Goal: Task Accomplishment & Management: Complete application form

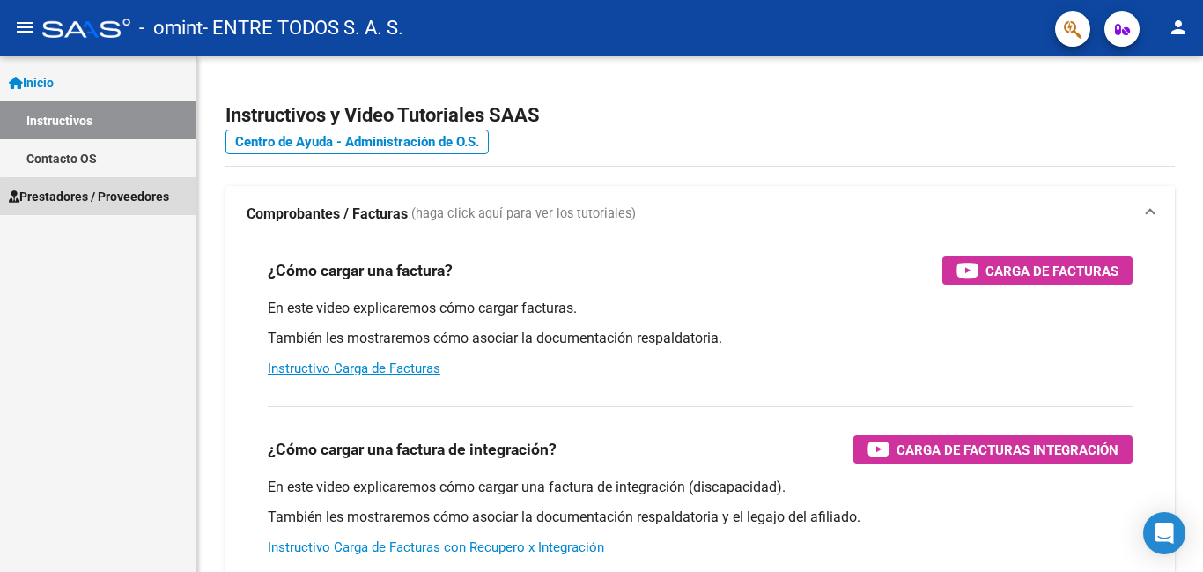
click at [105, 197] on span "Prestadores / Proveedores" at bounding box center [89, 196] width 160 height 19
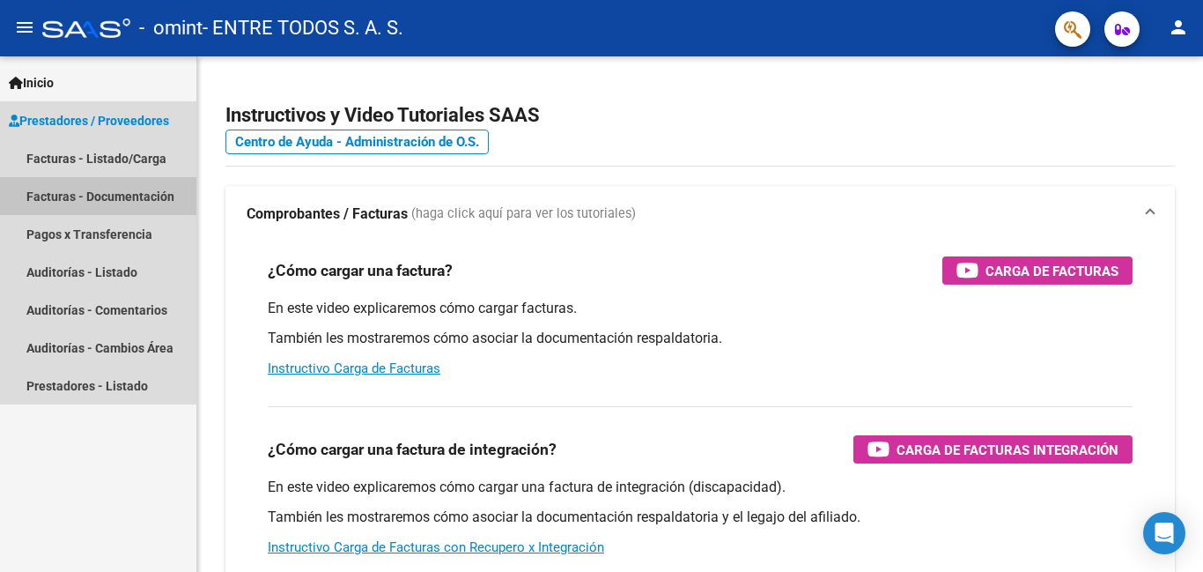
click at [135, 196] on link "Facturas - Documentación" at bounding box center [98, 196] width 196 height 38
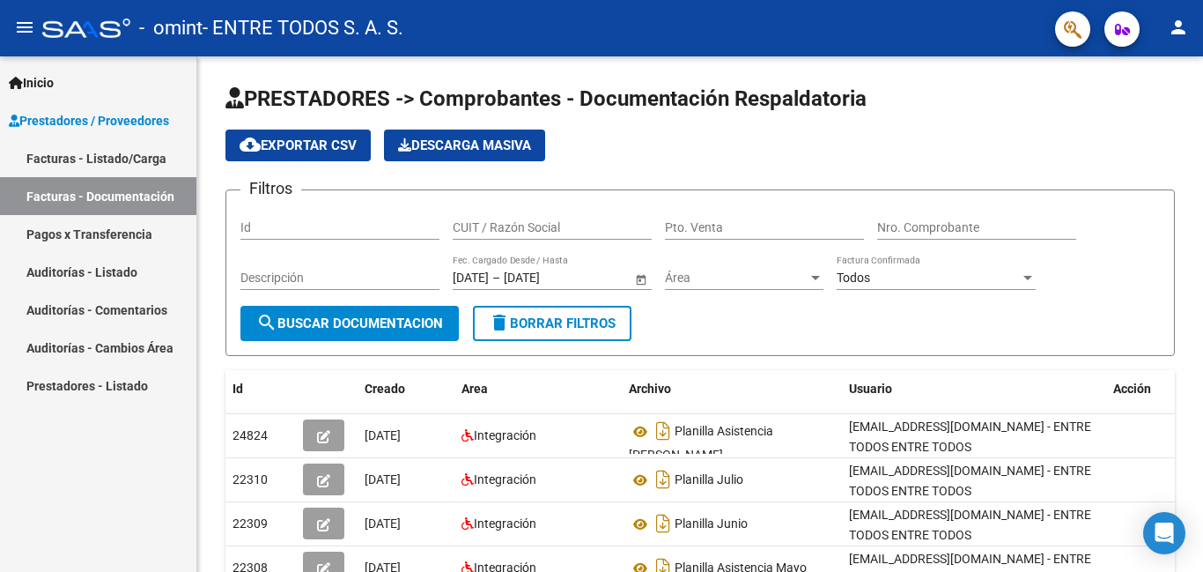
click at [95, 158] on link "Facturas - Listado/Carga" at bounding box center [98, 158] width 196 height 38
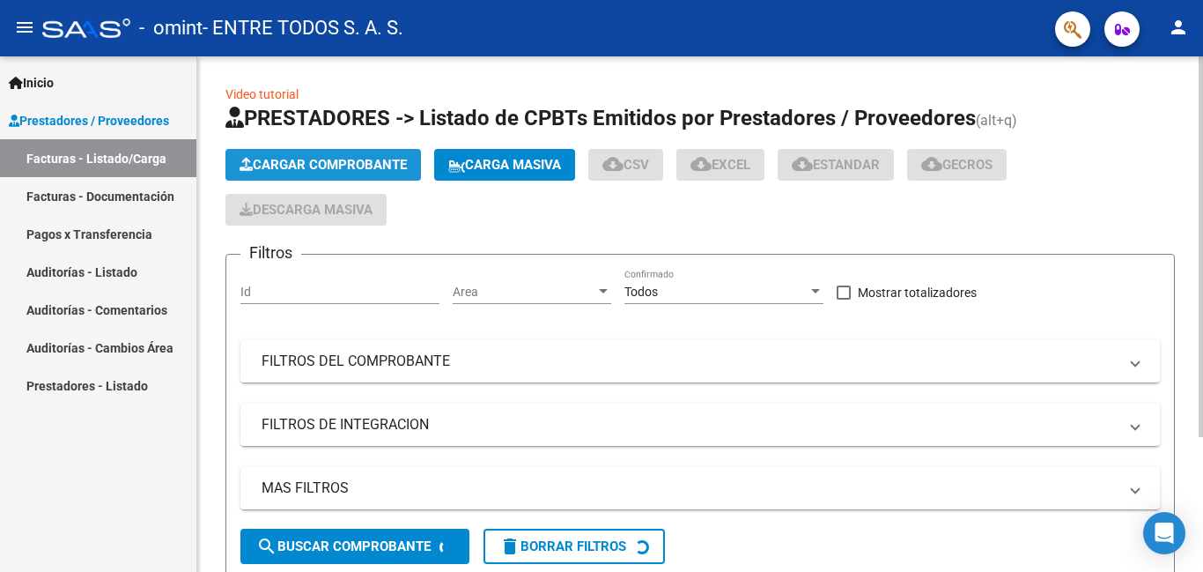
click at [350, 173] on button "Cargar Comprobante" at bounding box center [323, 165] width 196 height 32
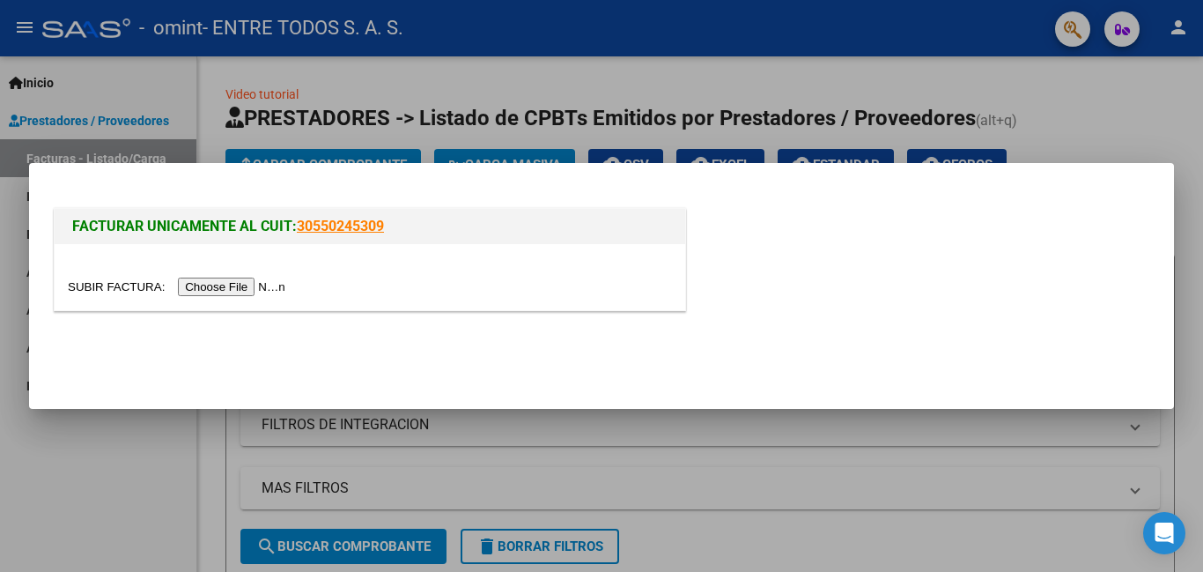
click at [232, 288] on input "file" at bounding box center [179, 286] width 223 height 18
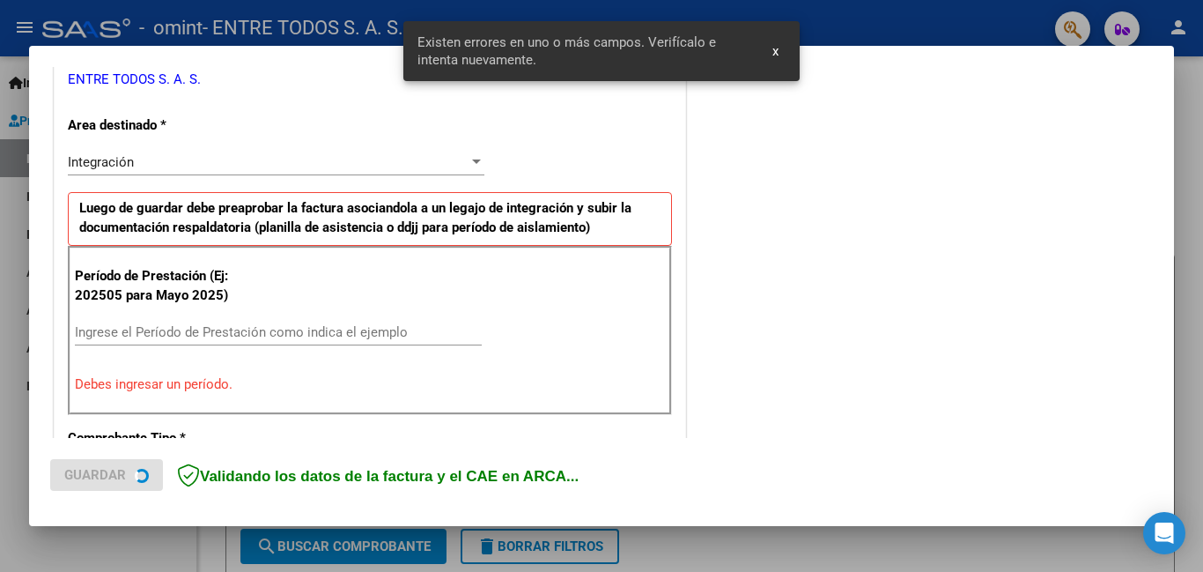
scroll to position [395, 0]
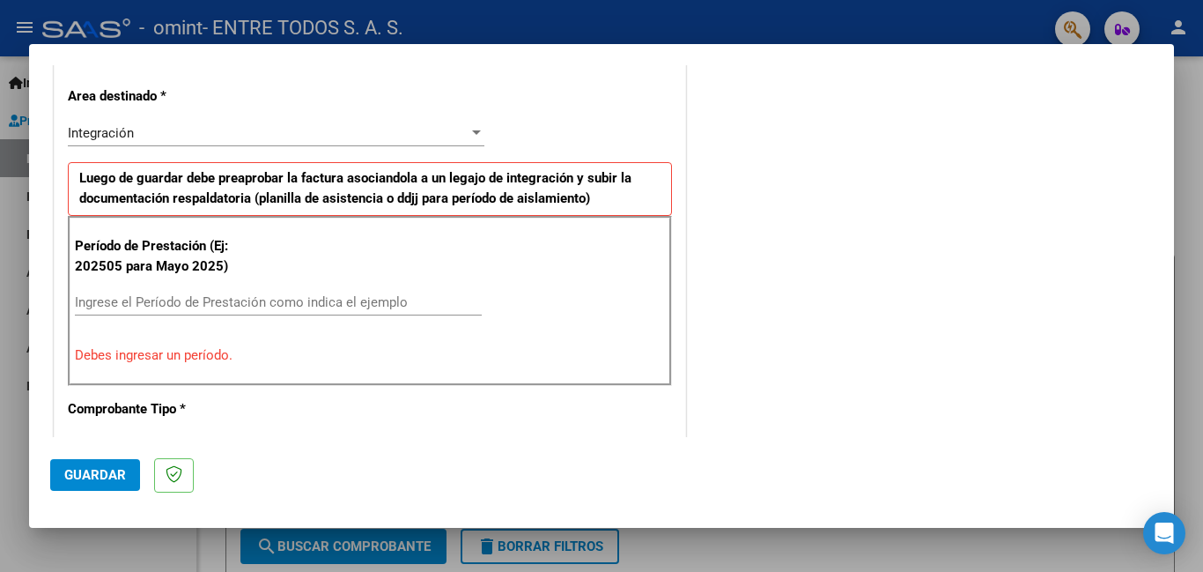
click at [288, 304] on input "Ingrese el Período de Prestación como indica el ejemplo" at bounding box center [278, 302] width 407 height 16
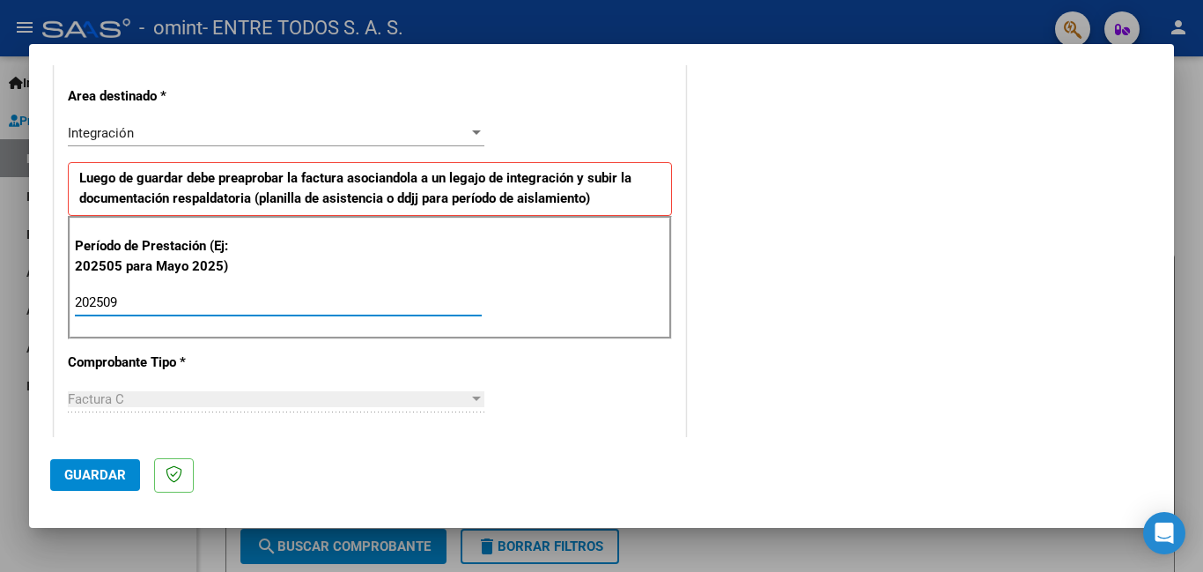
type input "202509"
click at [469, 405] on div at bounding box center [477, 399] width 16 height 14
click at [116, 488] on button "Guardar" at bounding box center [95, 475] width 90 height 32
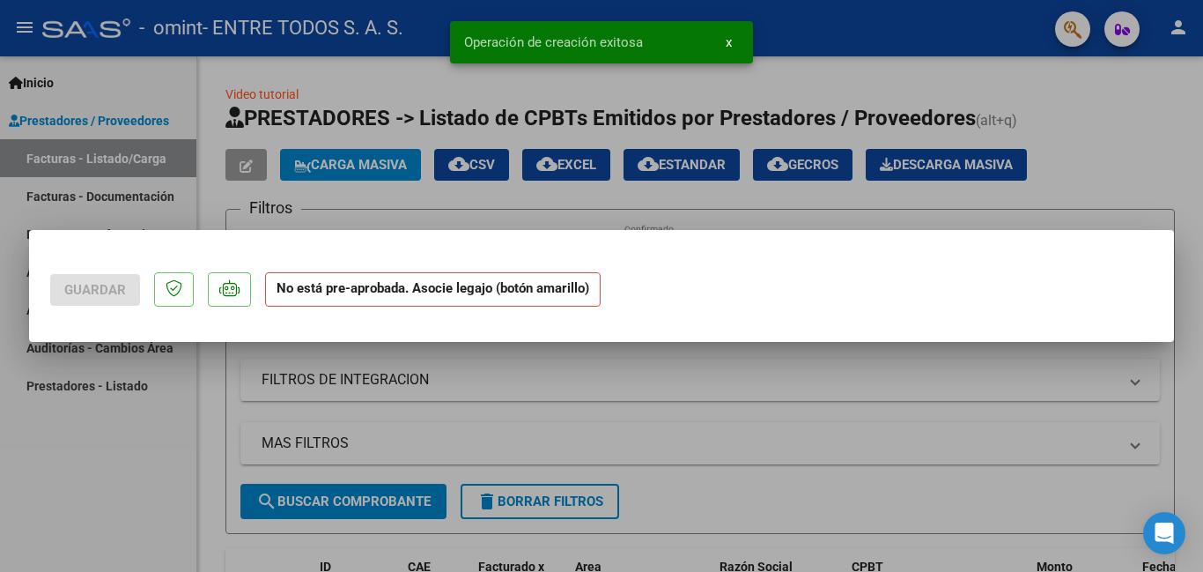
scroll to position [0, 0]
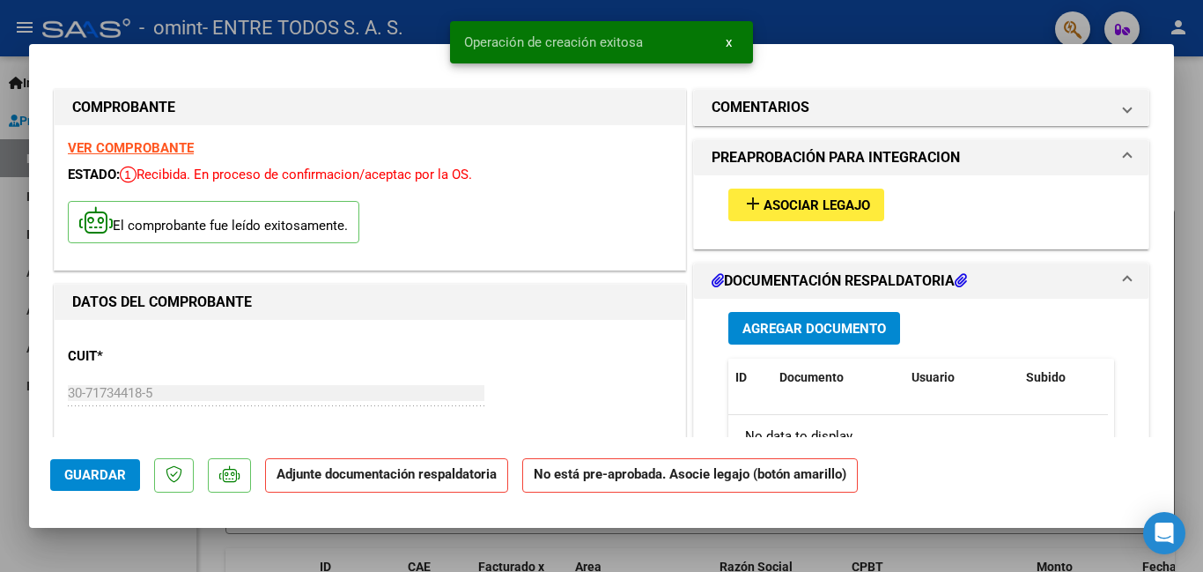
click at [845, 203] on span "Asociar Legajo" at bounding box center [817, 205] width 107 height 16
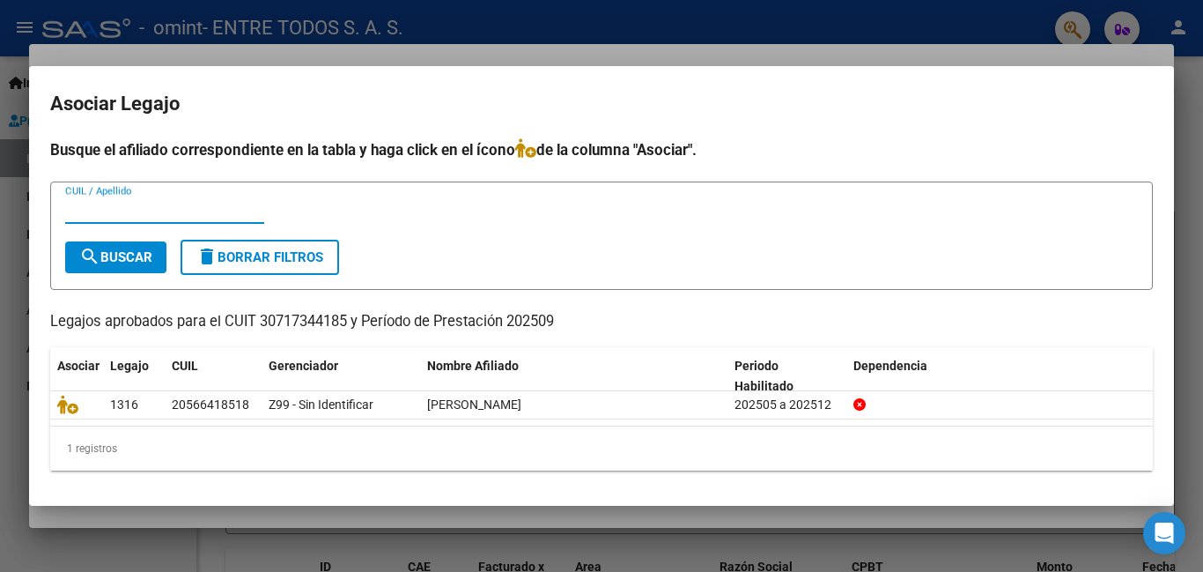
click at [137, 260] on span "search Buscar" at bounding box center [115, 257] width 73 height 16
click at [126, 211] on input "CUIL / Apellido" at bounding box center [164, 210] width 199 height 16
type input "30717344185"
click at [135, 250] on span "search Buscar" at bounding box center [115, 257] width 73 height 16
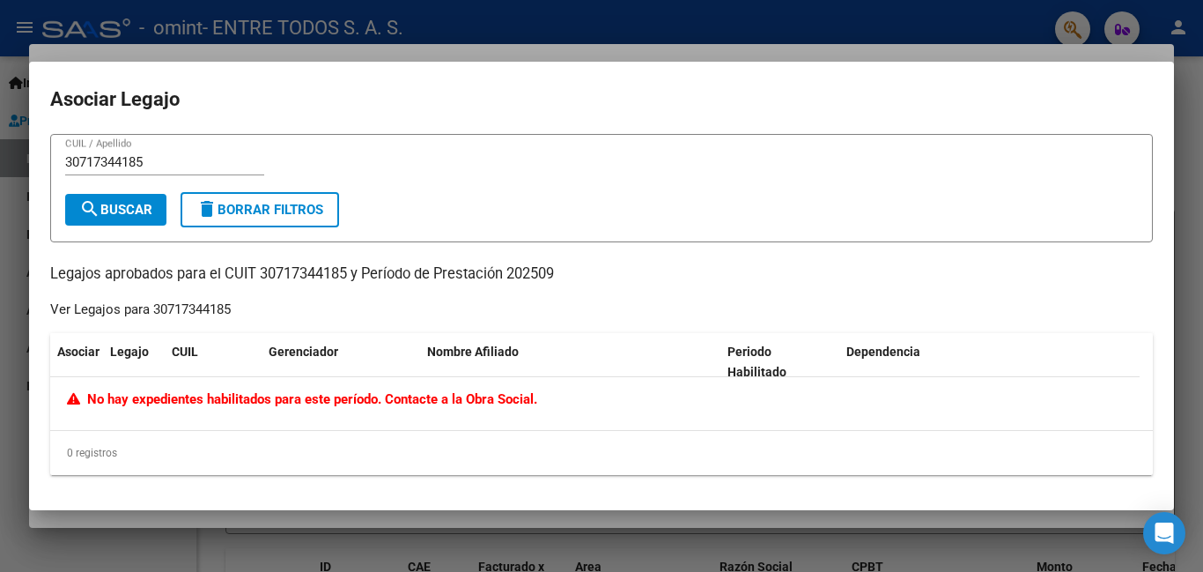
click at [163, 515] on div at bounding box center [601, 286] width 1203 height 572
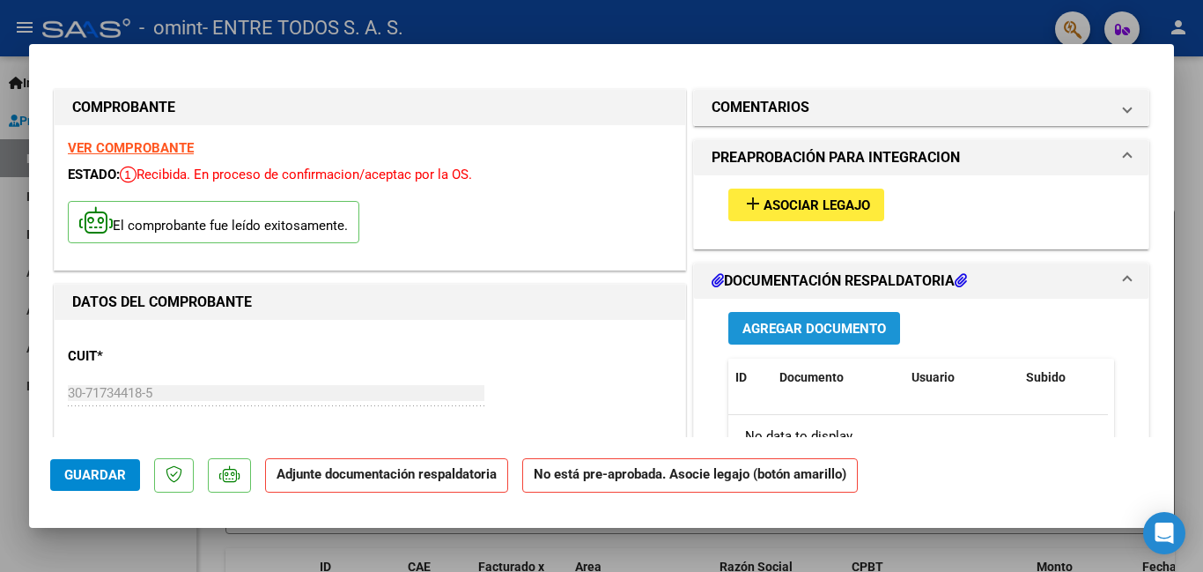
click at [813, 327] on span "Agregar Documento" at bounding box center [815, 329] width 144 height 16
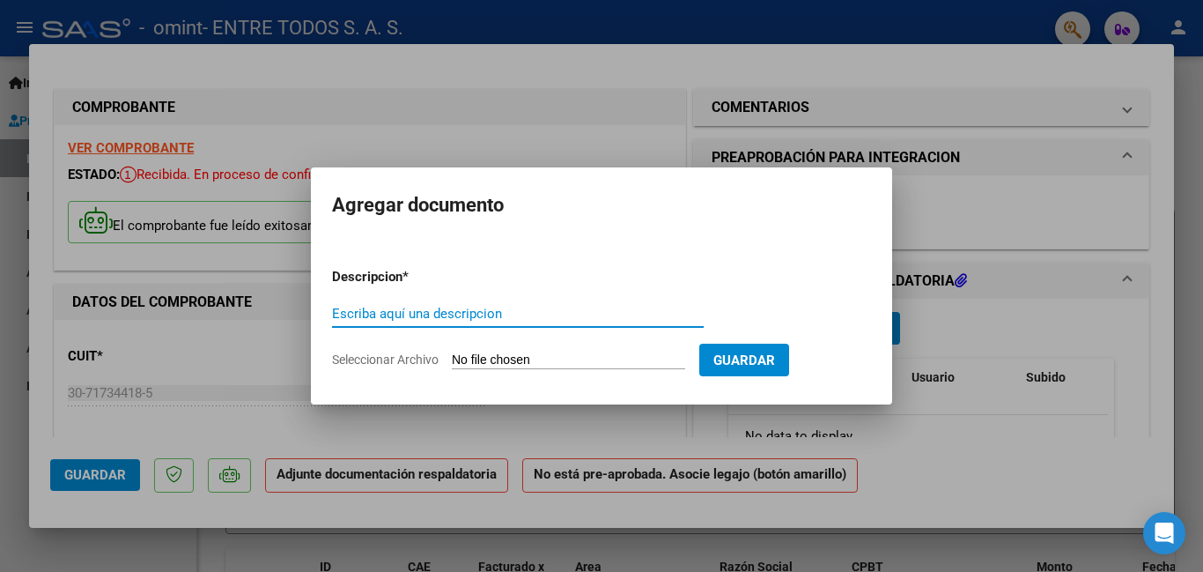
click at [483, 314] on input "Escriba aquí una descripcion" at bounding box center [518, 314] width 372 height 16
type input "planilla asistencia septiembre"
click at [672, 359] on input "Seleccionar Archivo" at bounding box center [568, 360] width 233 height 17
type input "C:\fakepath\[PERSON_NAME] septembre.pdf"
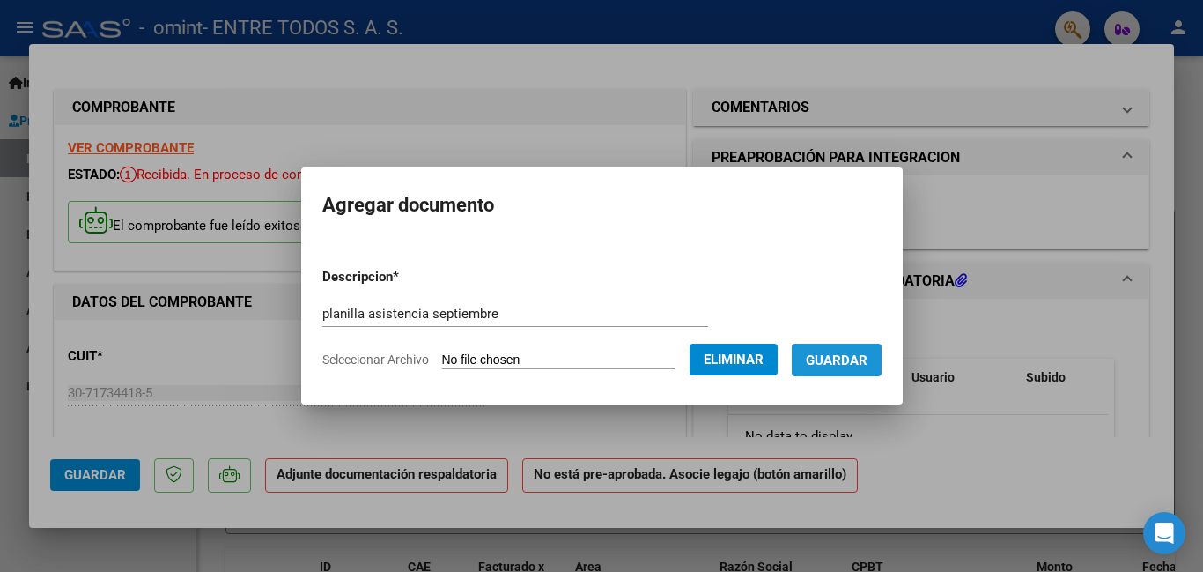
click at [863, 361] on span "Guardar" at bounding box center [837, 360] width 62 height 16
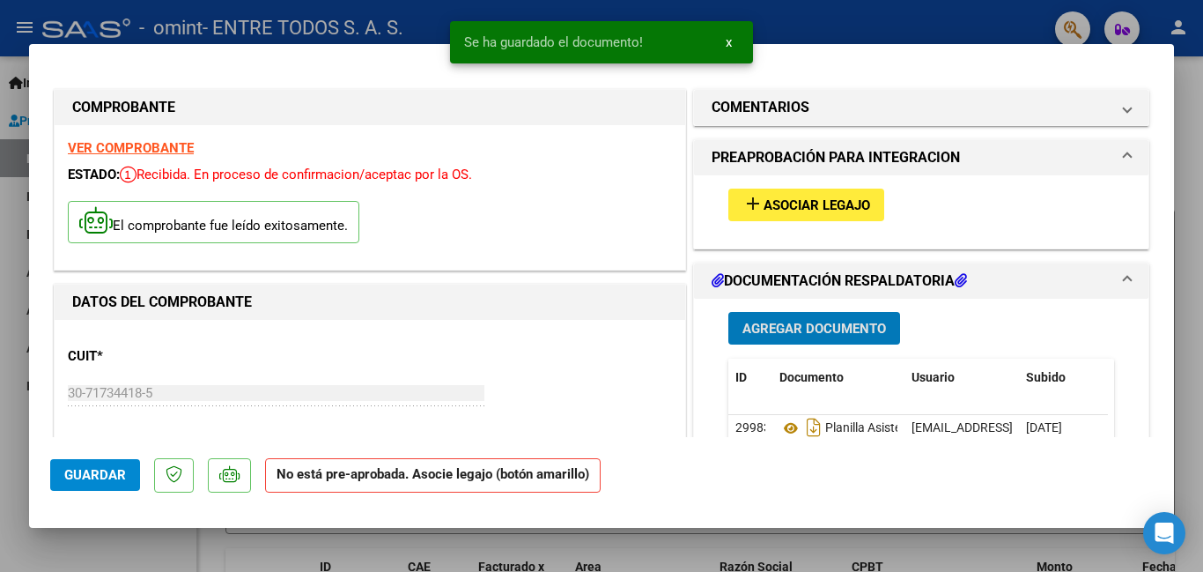
click at [118, 478] on span "Guardar" at bounding box center [95, 475] width 62 height 16
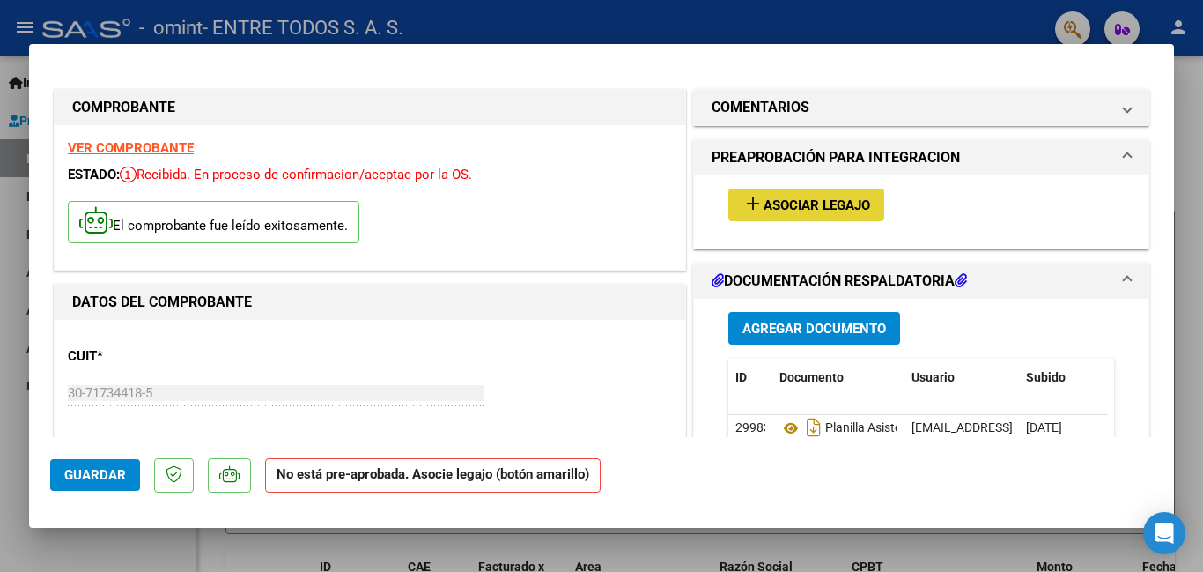
click at [839, 211] on span "Asociar Legajo" at bounding box center [817, 205] width 107 height 16
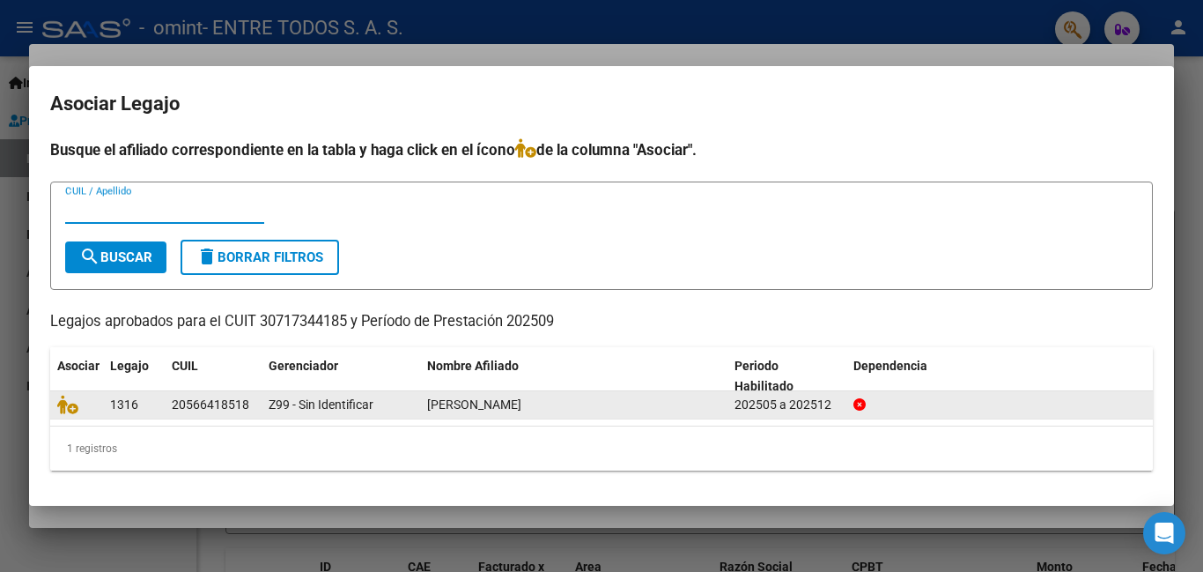
click at [861, 400] on icon at bounding box center [859, 404] width 12 height 12
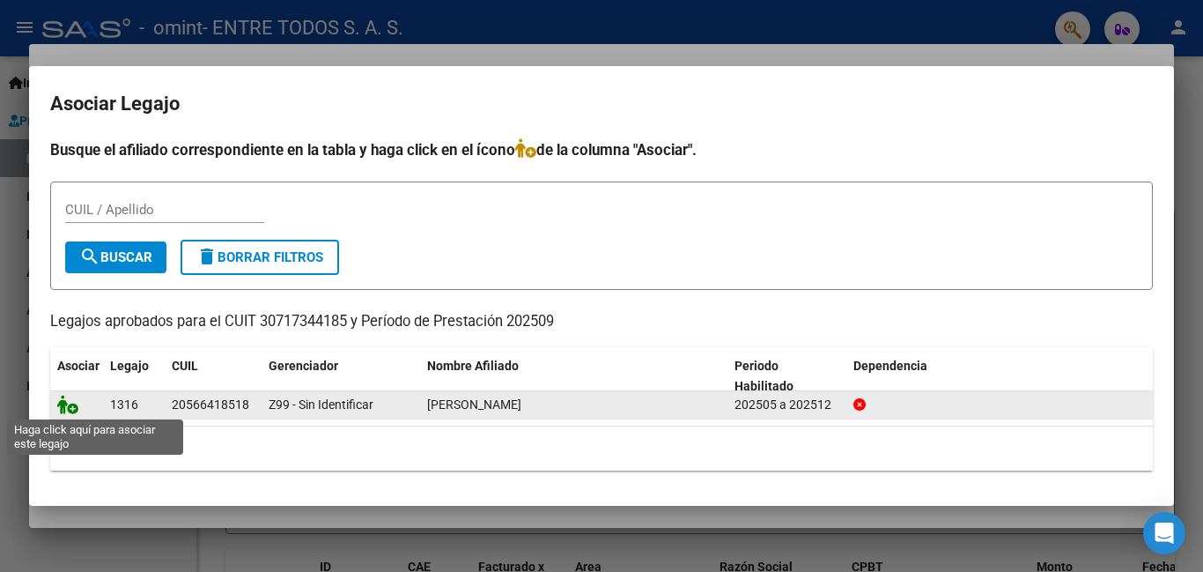
click at [75, 404] on icon at bounding box center [67, 404] width 21 height 19
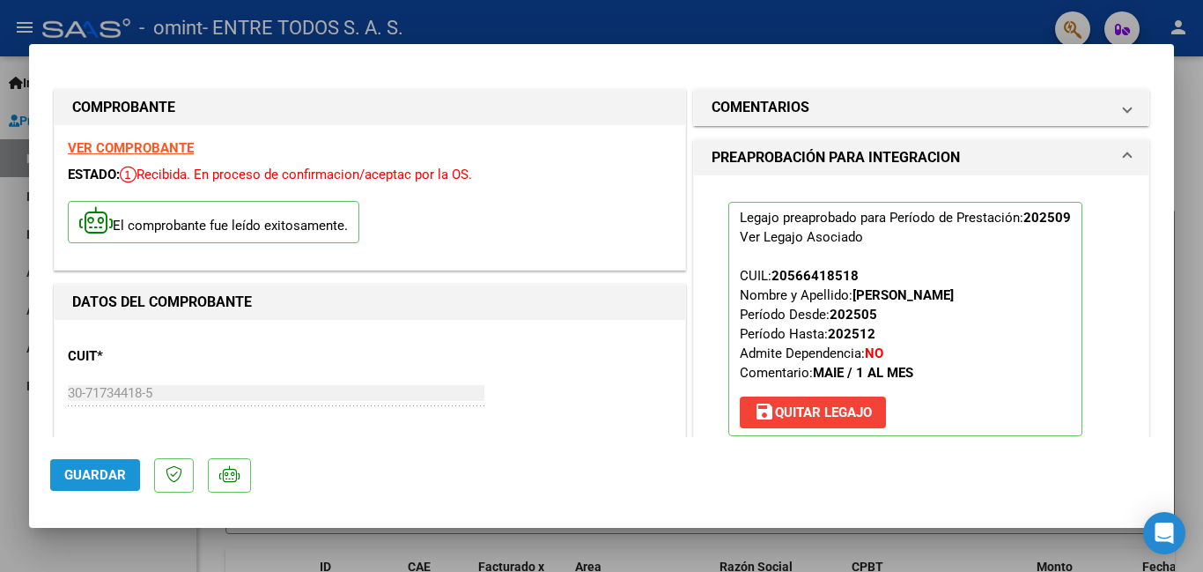
click at [96, 480] on span "Guardar" at bounding box center [95, 475] width 62 height 16
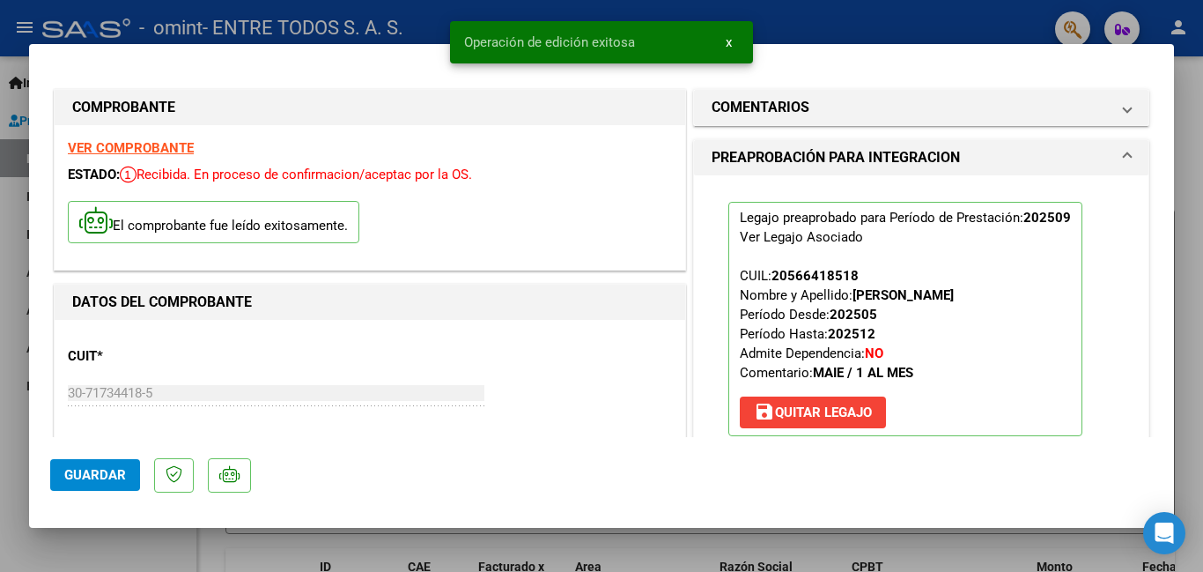
click at [95, 543] on div at bounding box center [601, 286] width 1203 height 572
type input "$ 0,00"
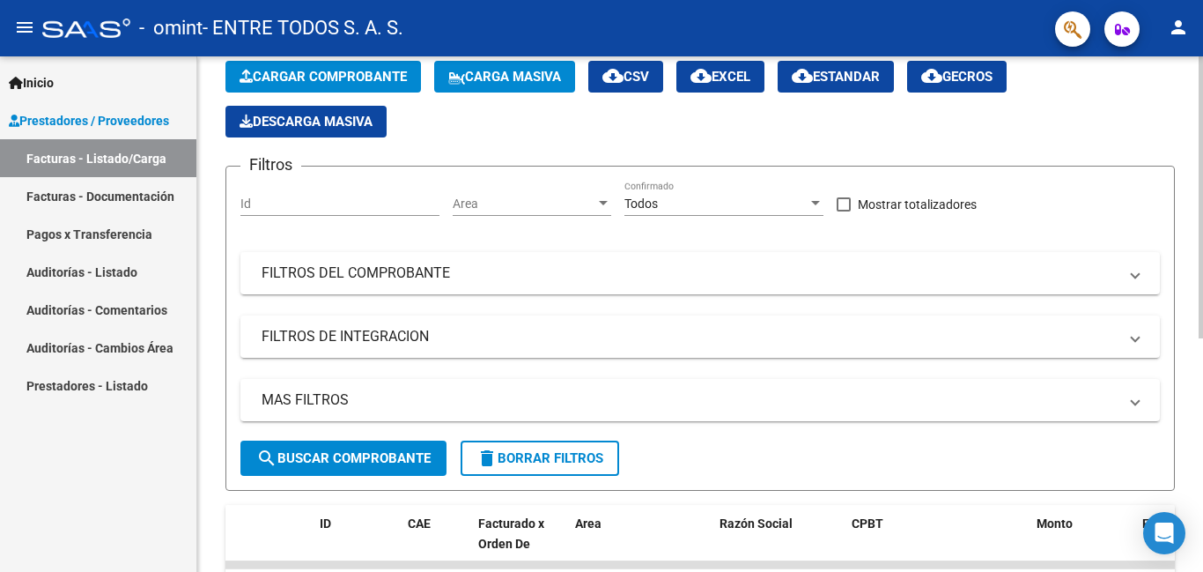
scroll to position [352, 0]
